Goal: Book appointment/travel/reservation

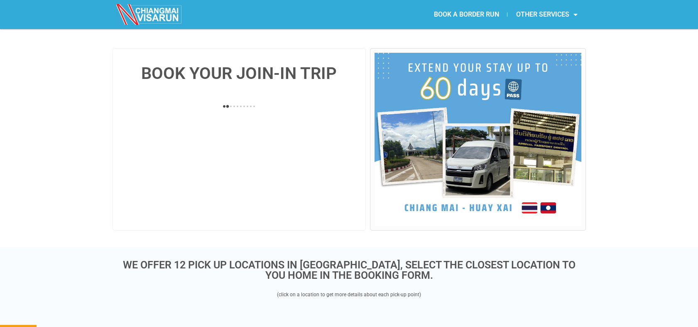
scroll to position [169, 0]
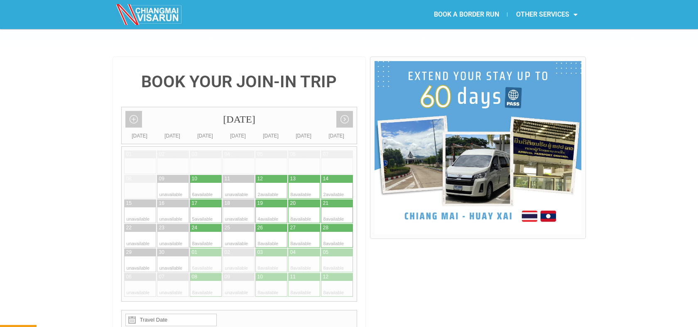
click at [336, 183] on div at bounding box center [329, 191] width 16 height 16
type input "[DATE]"
radio input "true"
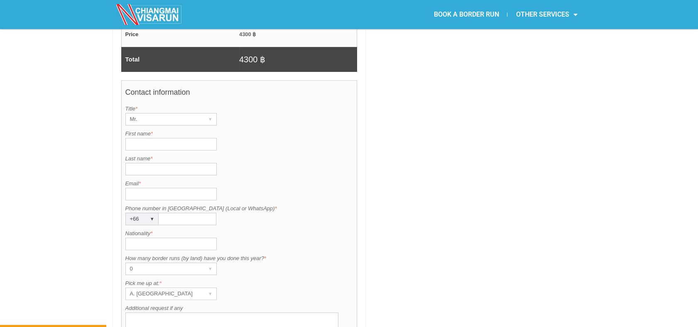
scroll to position [612, 0]
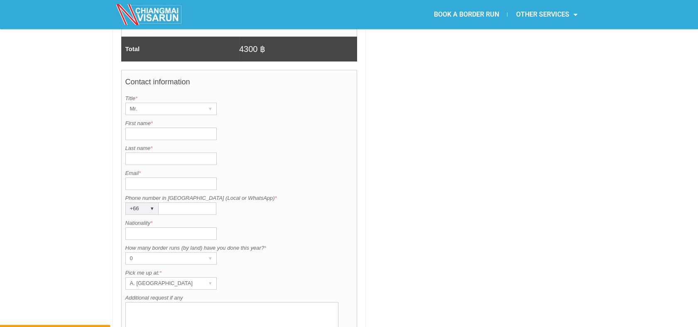
click at [202, 127] on input "First name *" at bounding box center [170, 133] width 91 height 12
click at [201, 120] on div "Contact information Title is required. Title * Mr. ▾ Mr. Mrs. Ms. First name is…" at bounding box center [239, 215] width 236 height 290
click at [183, 127] on input "reece q7" at bounding box center [170, 133] width 91 height 12
type input "reece"
click at [172, 152] on input "Last name *" at bounding box center [170, 158] width 91 height 12
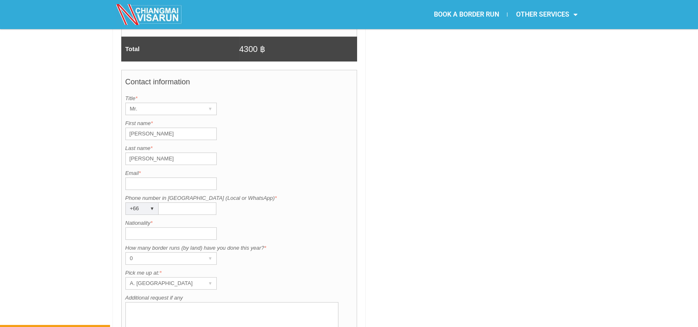
type input "cooper"
click at [161, 177] on input "Email *" at bounding box center [170, 183] width 91 height 12
type input "reece@subculturejits.com"
click at [171, 202] on input "Phone number in Thailand (Local or WhatsApp) *" at bounding box center [188, 208] width 58 height 12
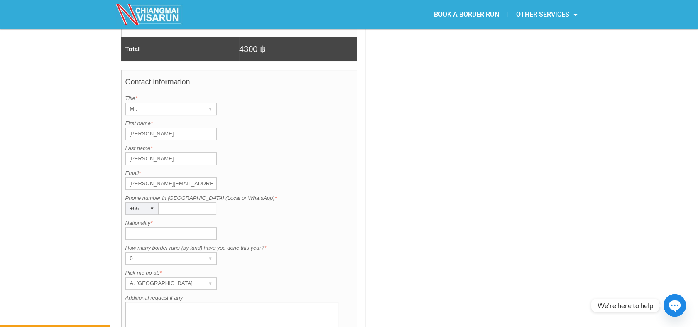
click at [172, 202] on input "Phone number in Thailand (Local or WhatsApp) *" at bounding box center [188, 208] width 58 height 12
type input "0989016030"
click at [166, 227] on input "Nationality *" at bounding box center [170, 233] width 91 height 12
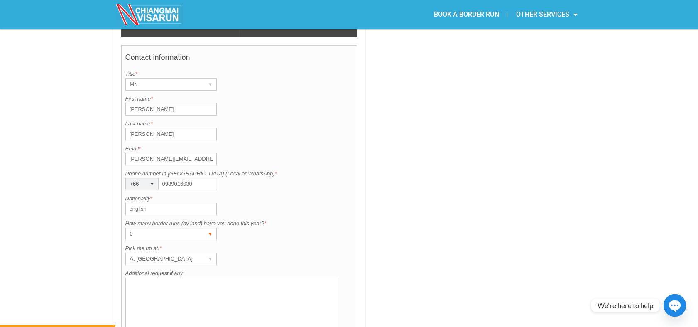
scroll to position [645, 0]
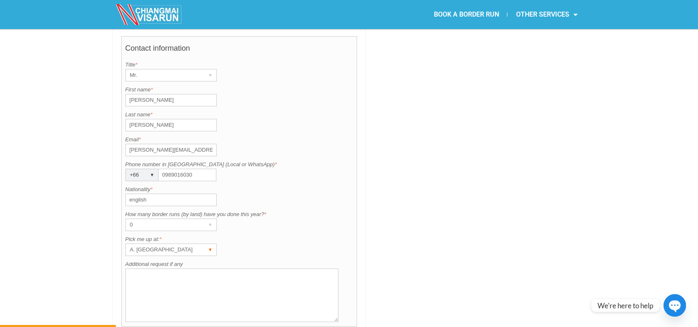
type input "english"
click at [177, 244] on div "A. Centara Riverside Hotel" at bounding box center [163, 250] width 75 height 12
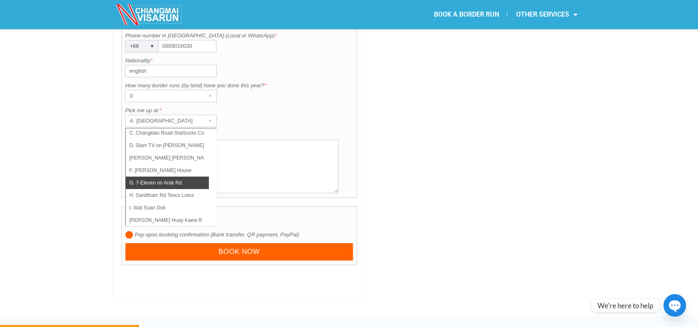
scroll to position [59, 0]
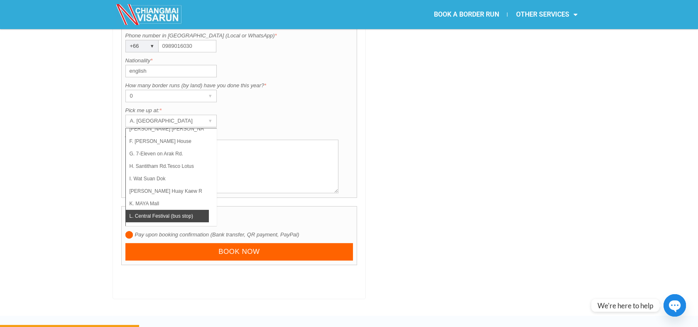
click at [163, 210] on li "L. Central Festival (bus stop)" at bounding box center [167, 216] width 83 height 12
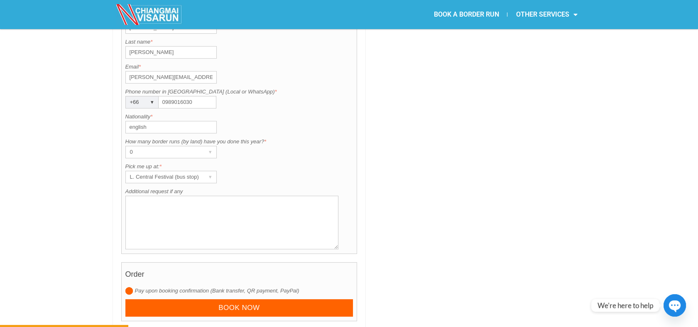
scroll to position [734, 0]
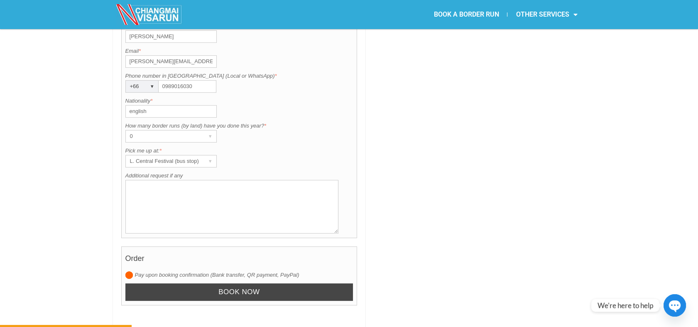
click at [253, 283] on input "Book now" at bounding box center [239, 292] width 228 height 18
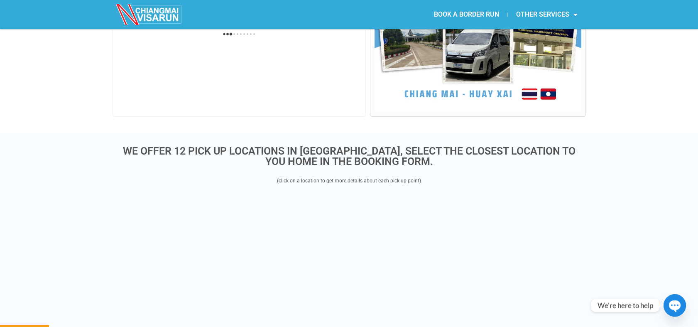
scroll to position [215, 0]
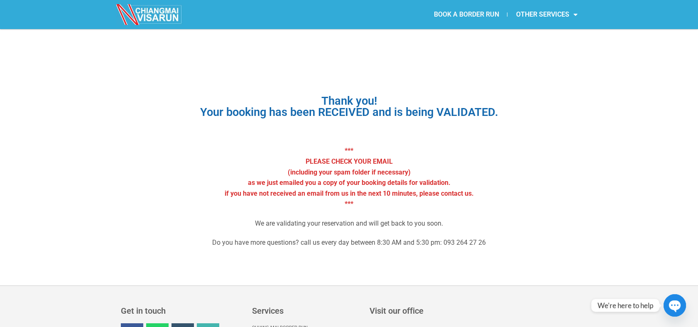
click at [491, 15] on link "BOOK A BORDER RUN" at bounding box center [466, 14] width 82 height 19
